Goal: Navigation & Orientation: Find specific page/section

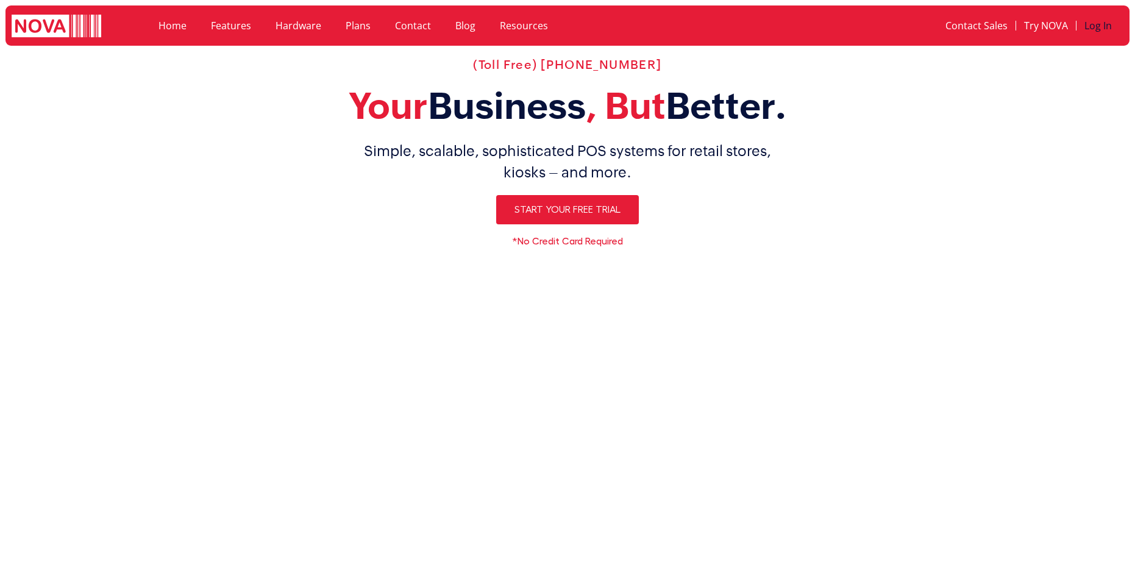
click at [1103, 31] on link "Log In" at bounding box center [1097, 26] width 43 height 28
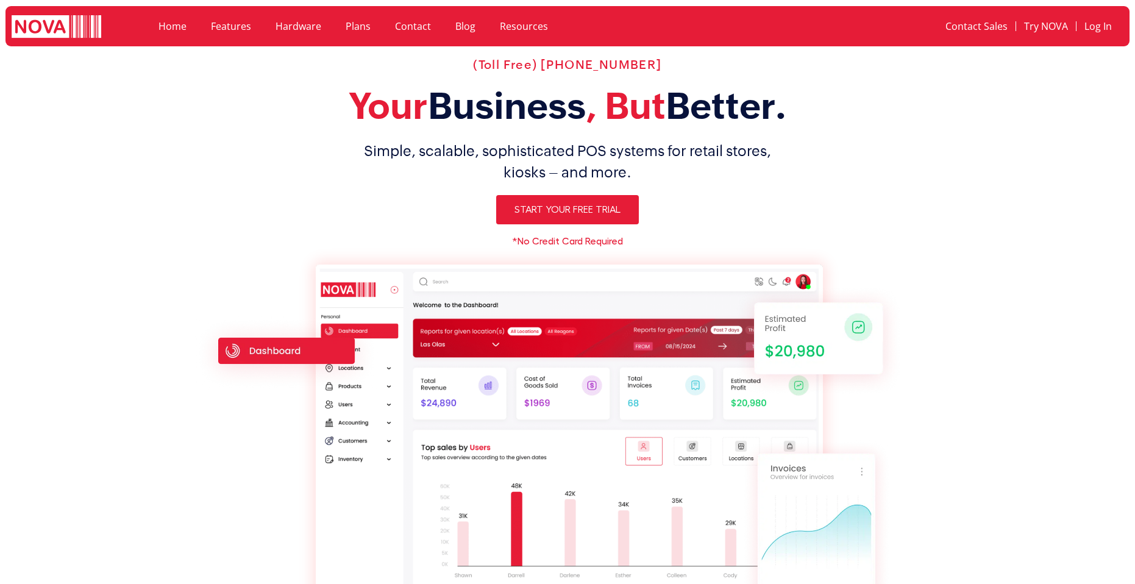
click at [177, 22] on link "Home" at bounding box center [172, 26] width 52 height 28
click at [1096, 22] on link "Log In" at bounding box center [1097, 26] width 43 height 28
